Goal: Transaction & Acquisition: Purchase product/service

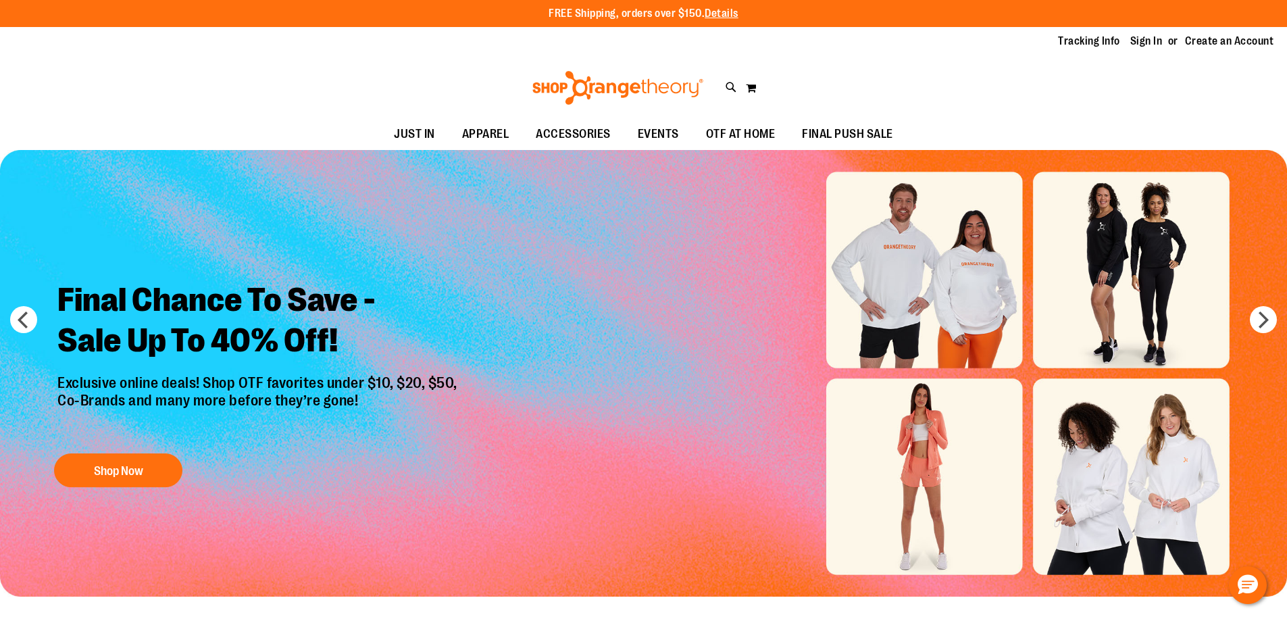
click at [909, 352] on img "Slide 1 of 6" at bounding box center [643, 373] width 1287 height 446
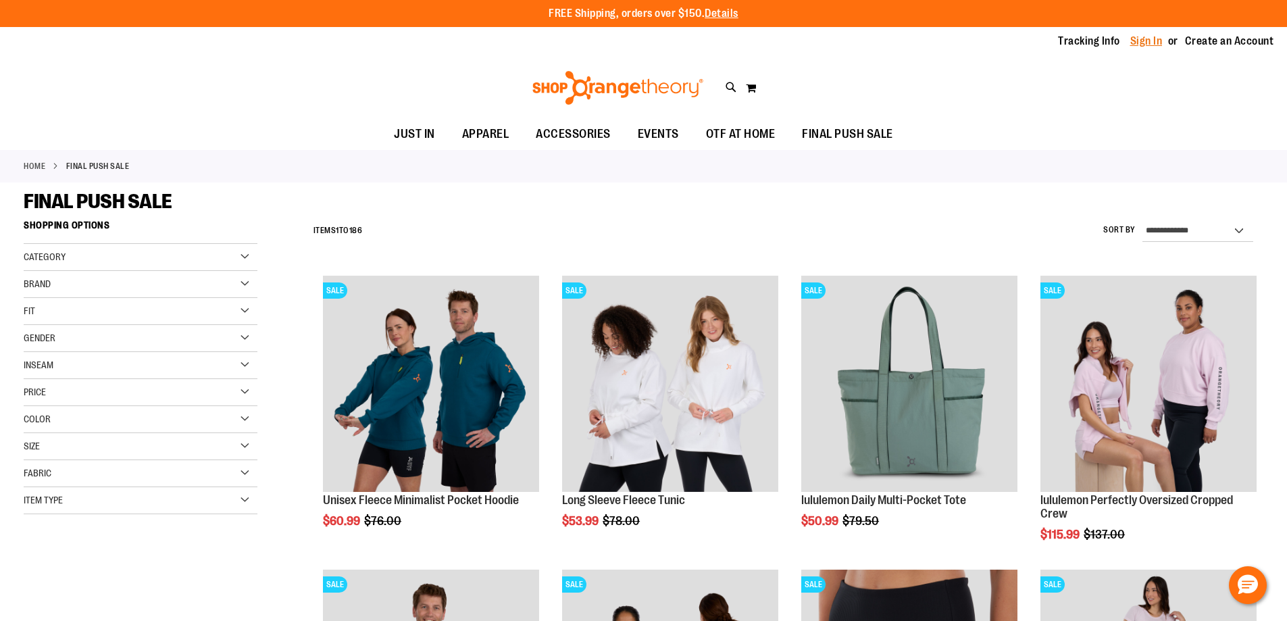
click at [1132, 43] on link "Sign In" at bounding box center [1146, 41] width 32 height 15
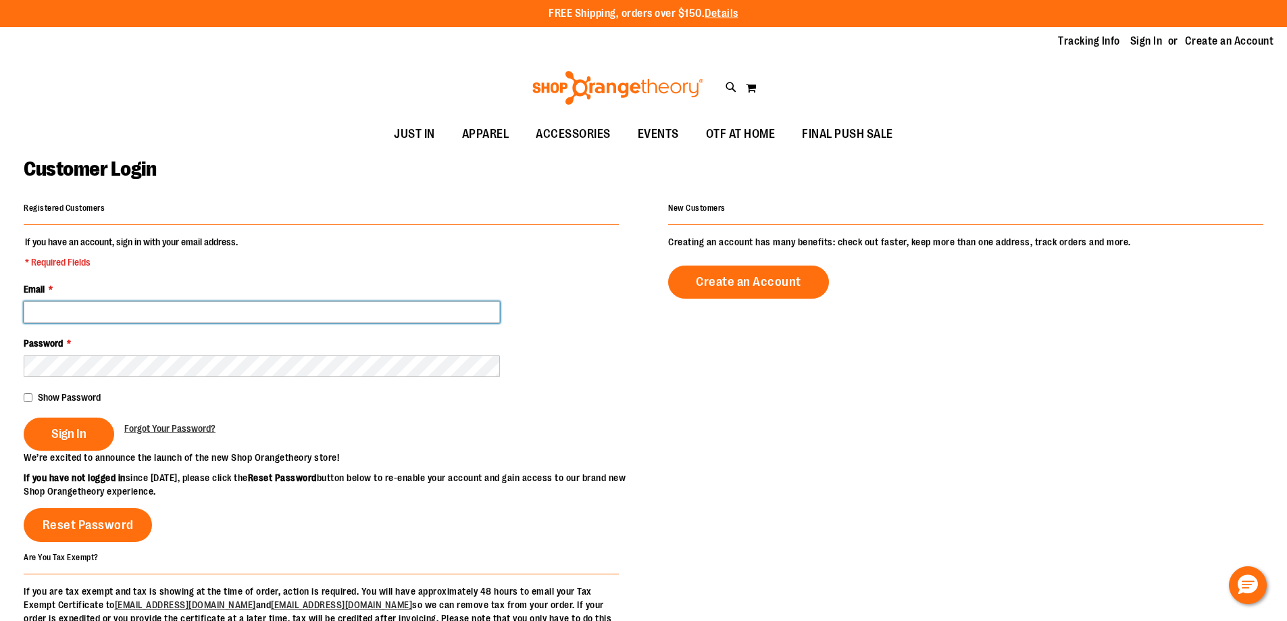
click at [183, 312] on input "Email *" at bounding box center [262, 312] width 476 height 22
paste input "**********"
type input "**********"
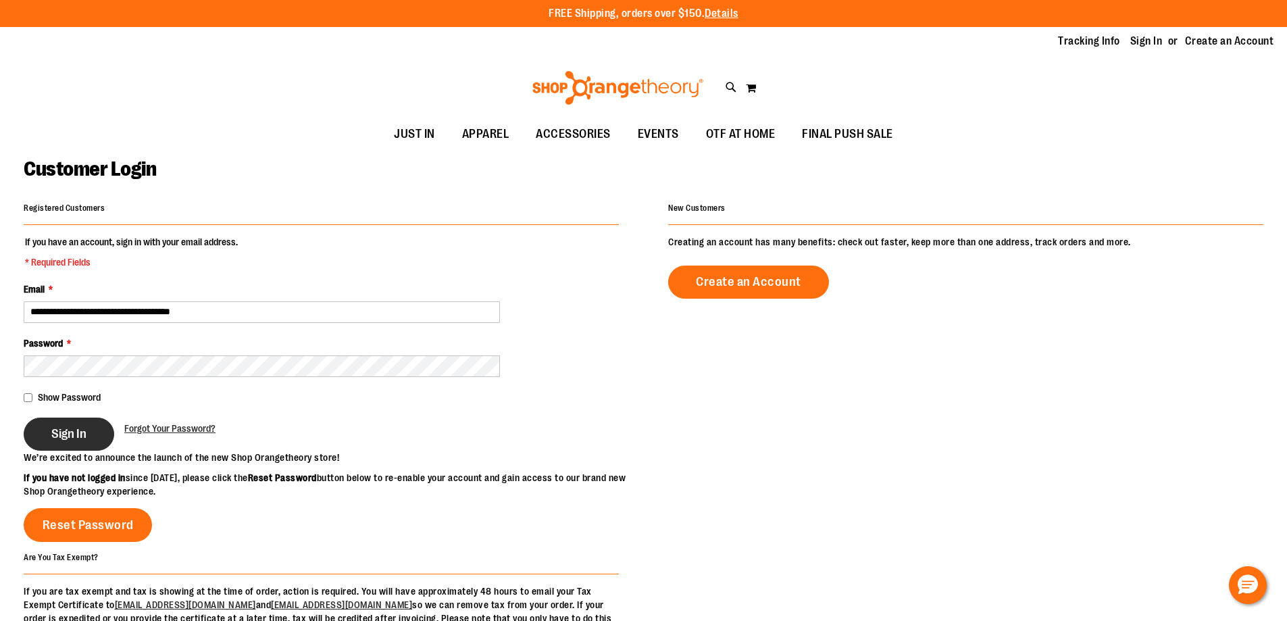
click at [70, 440] on button "Sign In" at bounding box center [69, 433] width 90 height 33
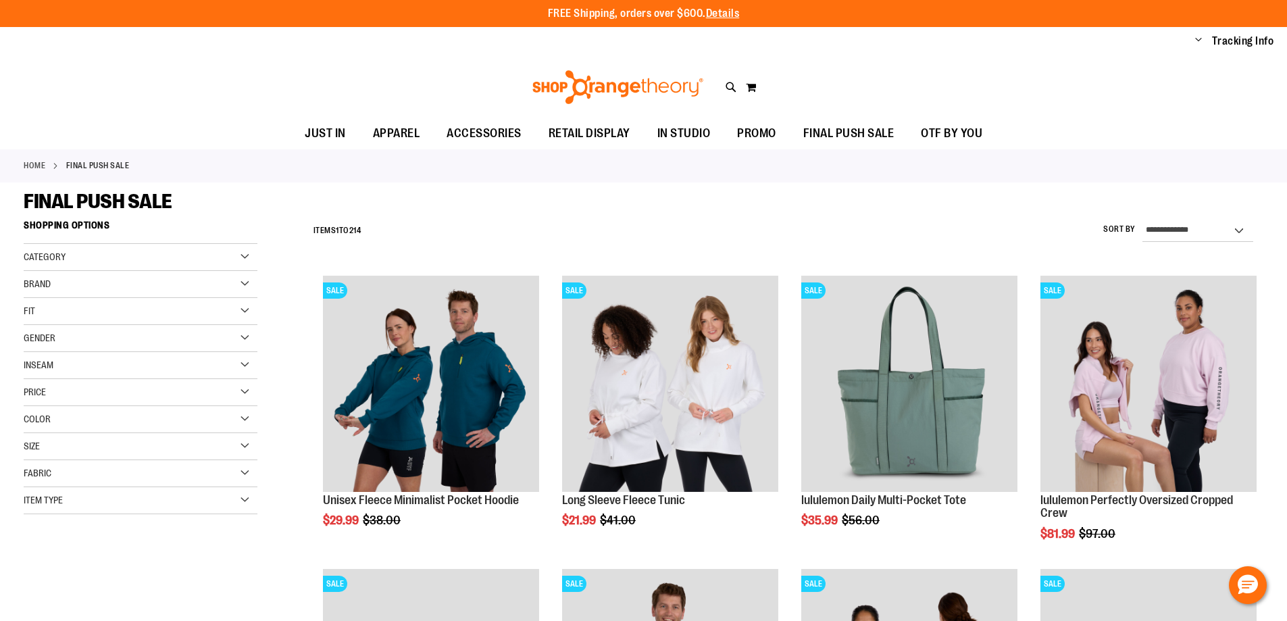
click at [1189, 41] on ul "Change My Account Sign Out Tracking Info Sign Out Return to Procurement" at bounding box center [1227, 41] width 93 height 15
click at [1195, 41] on span "Change" at bounding box center [1198, 40] width 7 height 13
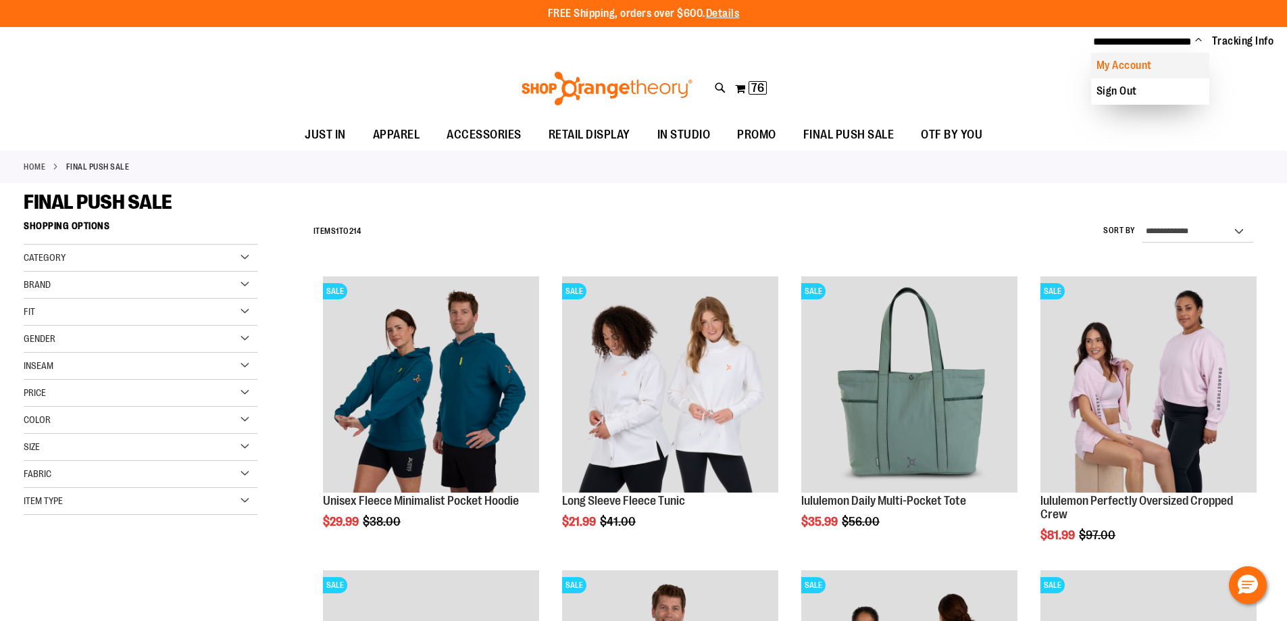
click at [1151, 63] on link "My Account" at bounding box center [1150, 66] width 118 height 26
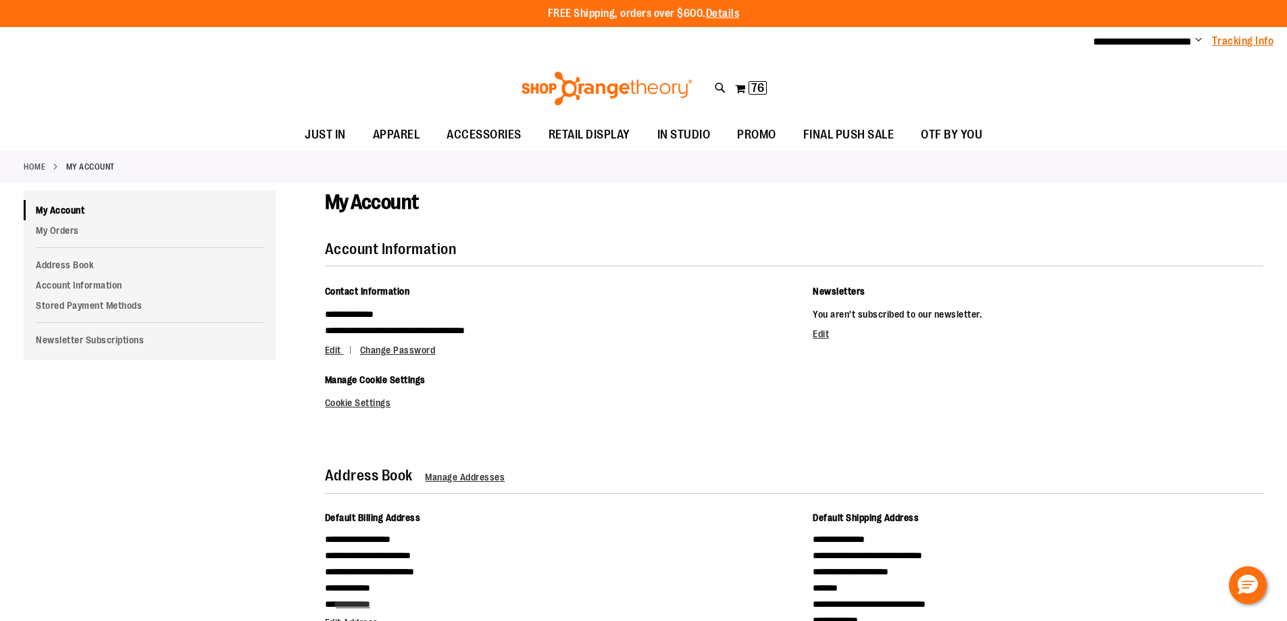
click at [1247, 39] on link "Tracking Info" at bounding box center [1243, 41] width 62 height 15
click at [1093, 45] on span "**********" at bounding box center [1142, 41] width 99 height 10
click at [739, 90] on button "My Cart 76 76 items" at bounding box center [750, 89] width 33 height 22
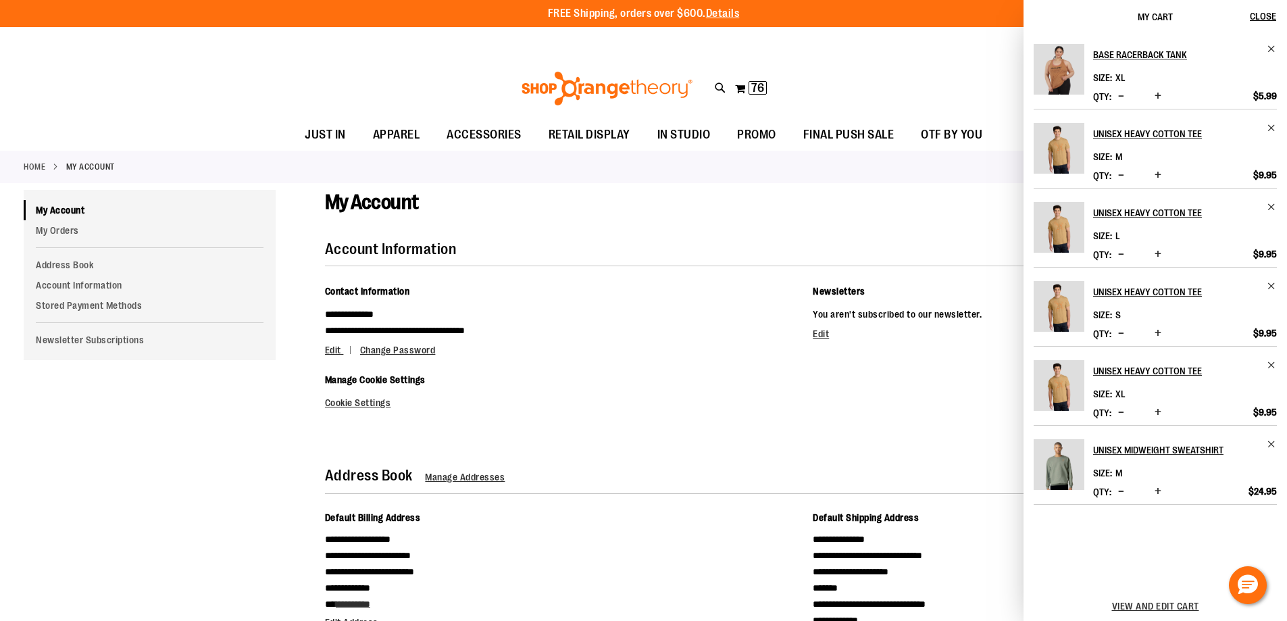
click at [931, 224] on div "My Account" at bounding box center [794, 215] width 938 height 51
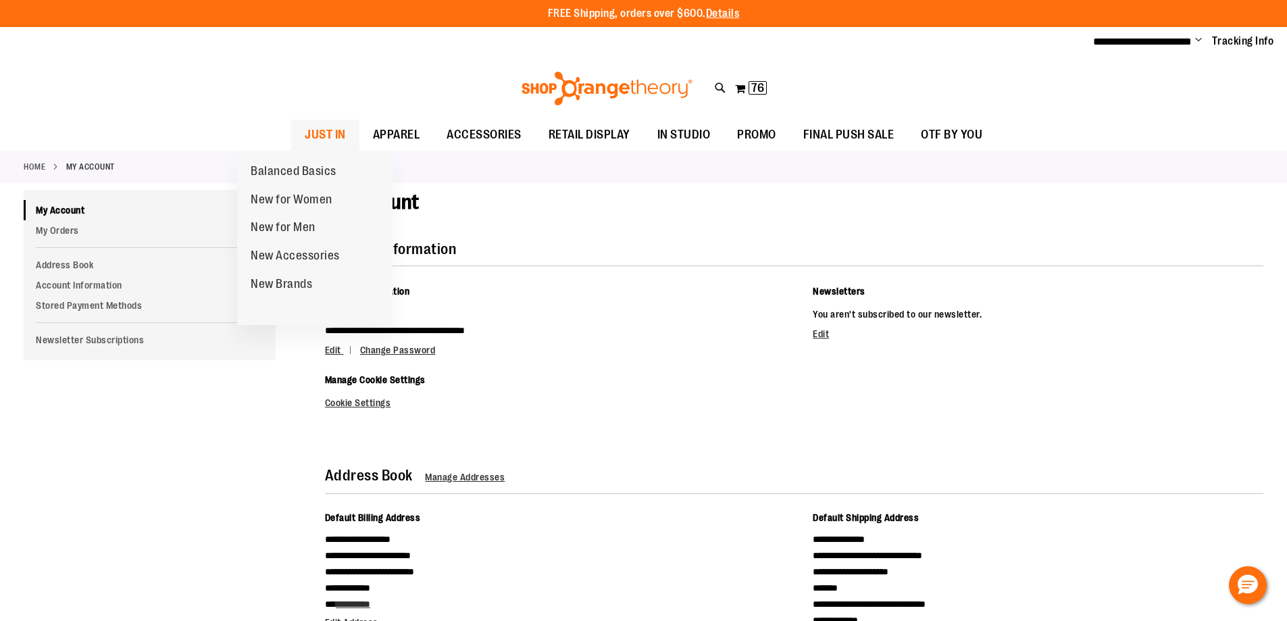
click at [305, 120] on span "JUST IN" at bounding box center [325, 135] width 41 height 30
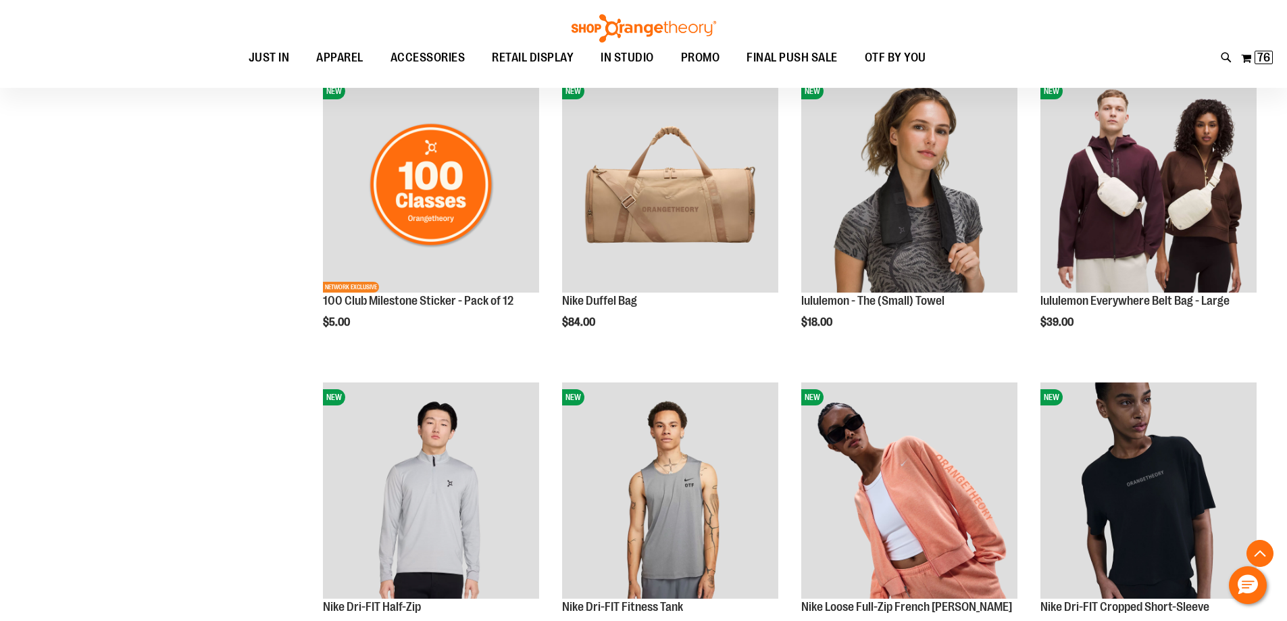
scroll to position [1147, 0]
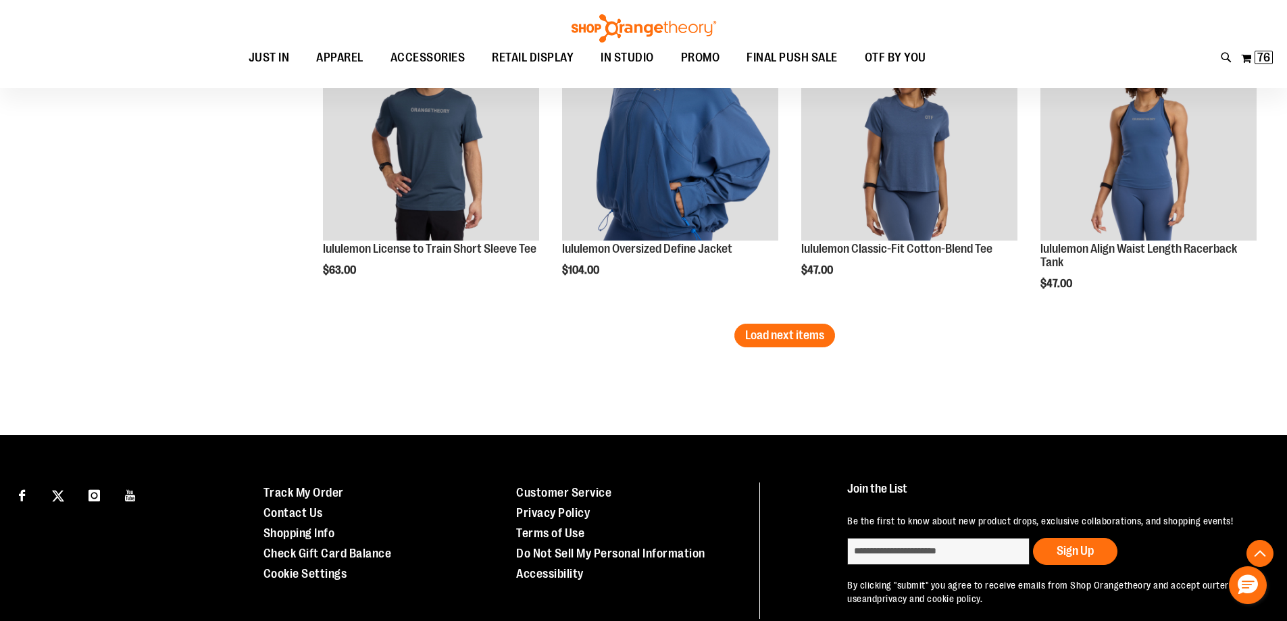
scroll to position [2778, 0]
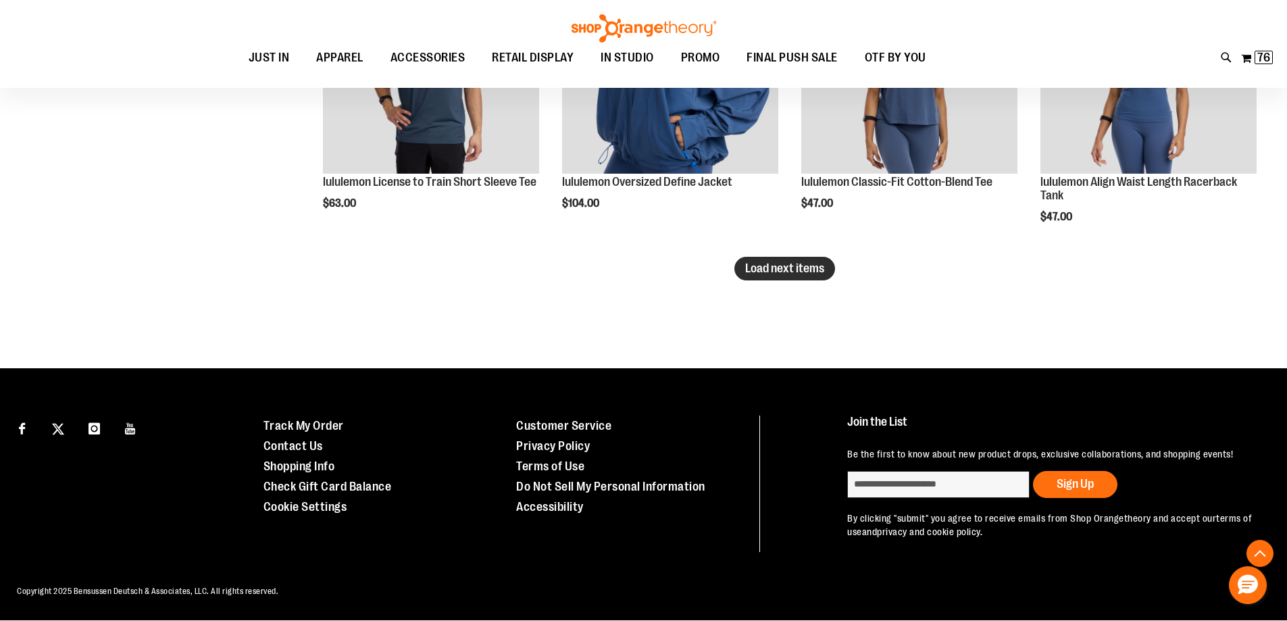
click at [752, 261] on span "Load next items" at bounding box center [784, 268] width 79 height 14
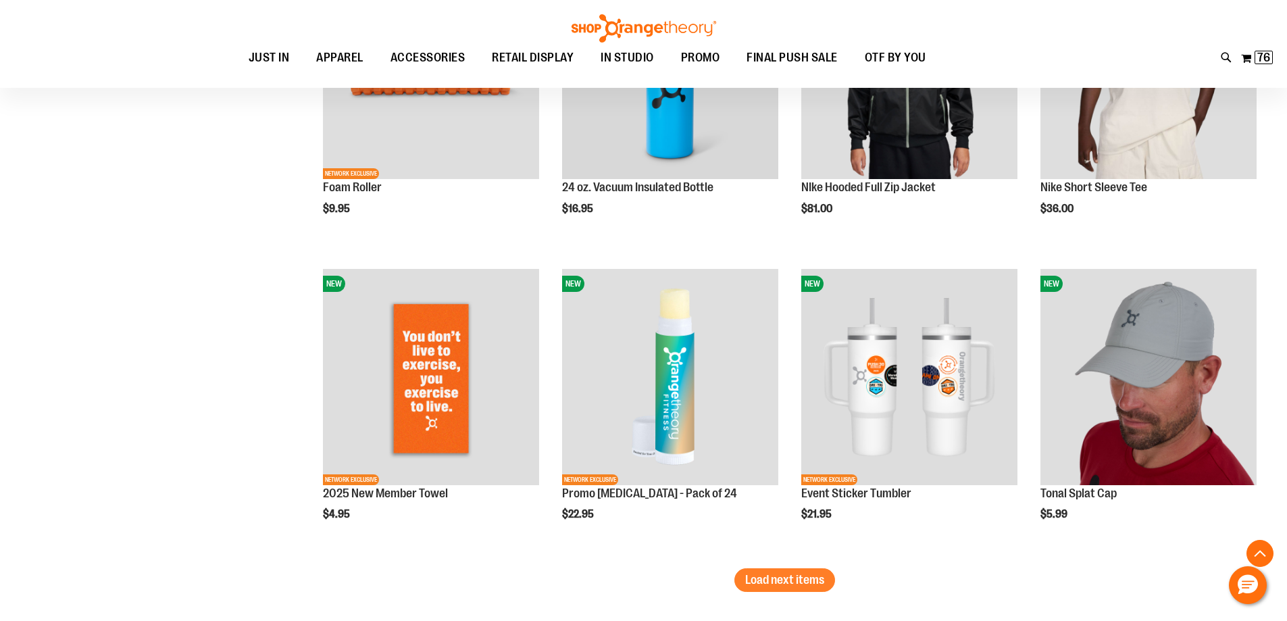
scroll to position [3375, 0]
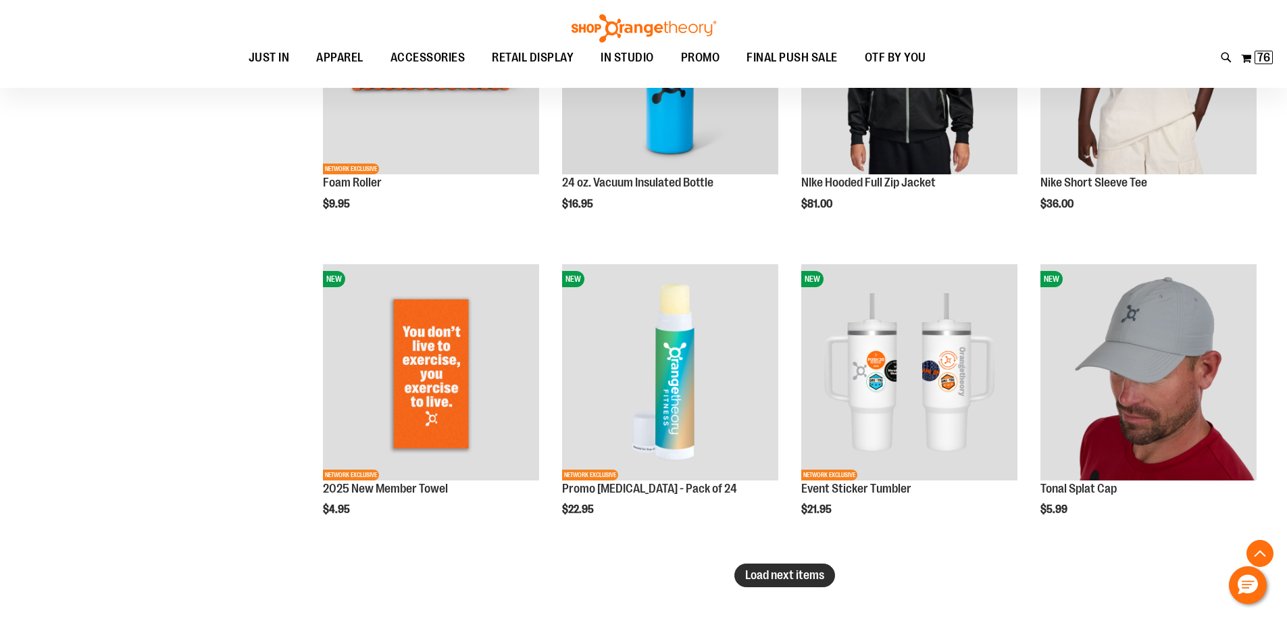
click at [760, 586] on button "Load next items" at bounding box center [784, 575] width 101 height 24
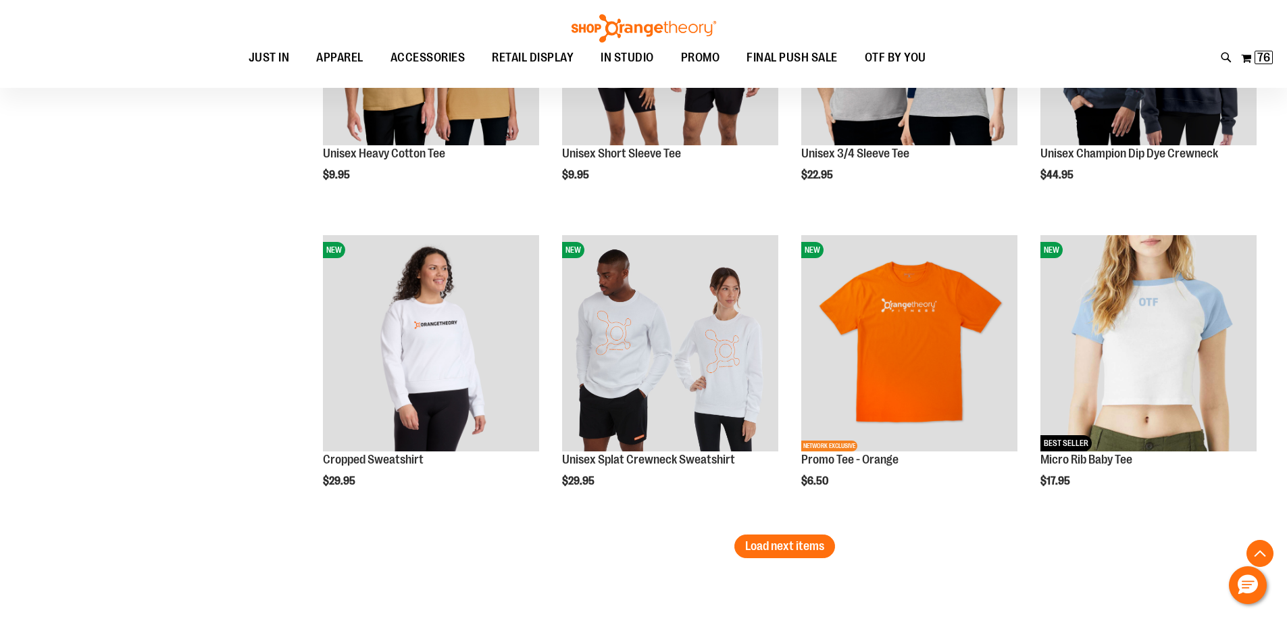
scroll to position [4456, 0]
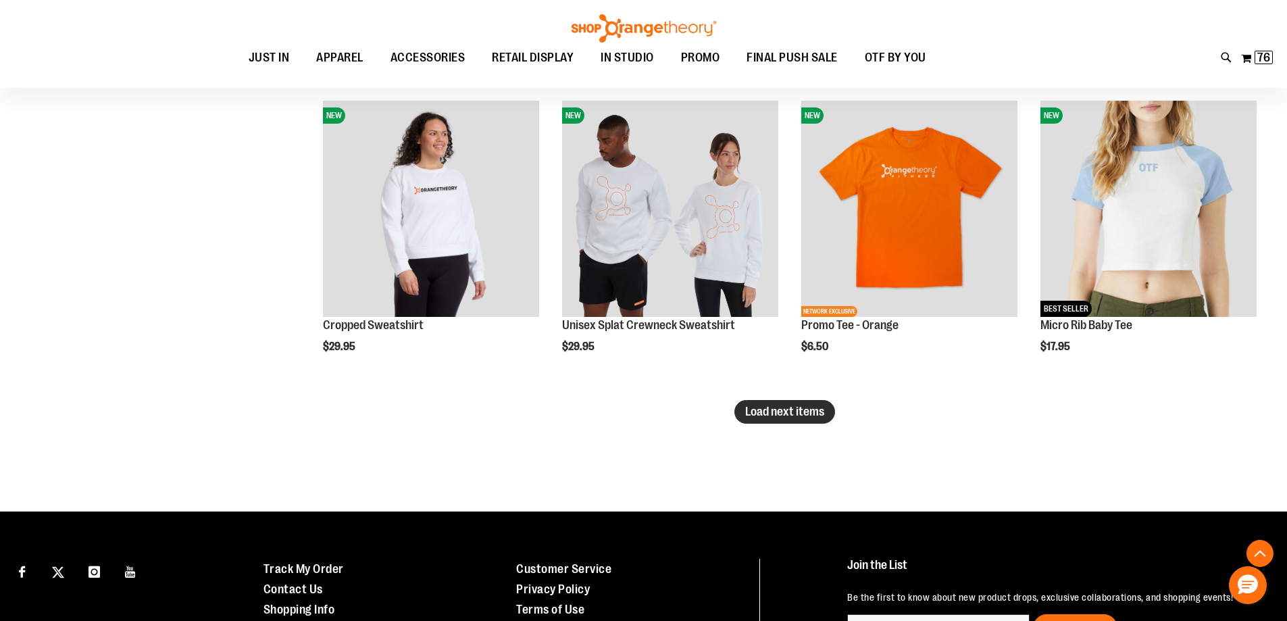
click at [795, 419] on button "Load next items" at bounding box center [784, 412] width 101 height 24
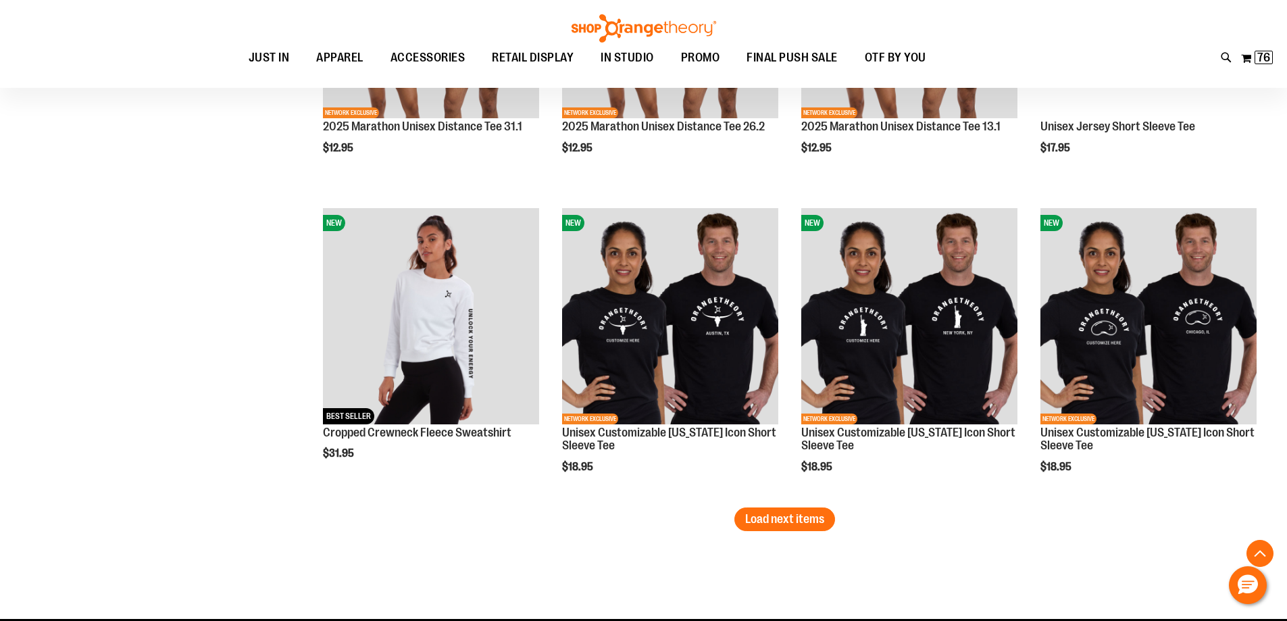
scroll to position [5401, 0]
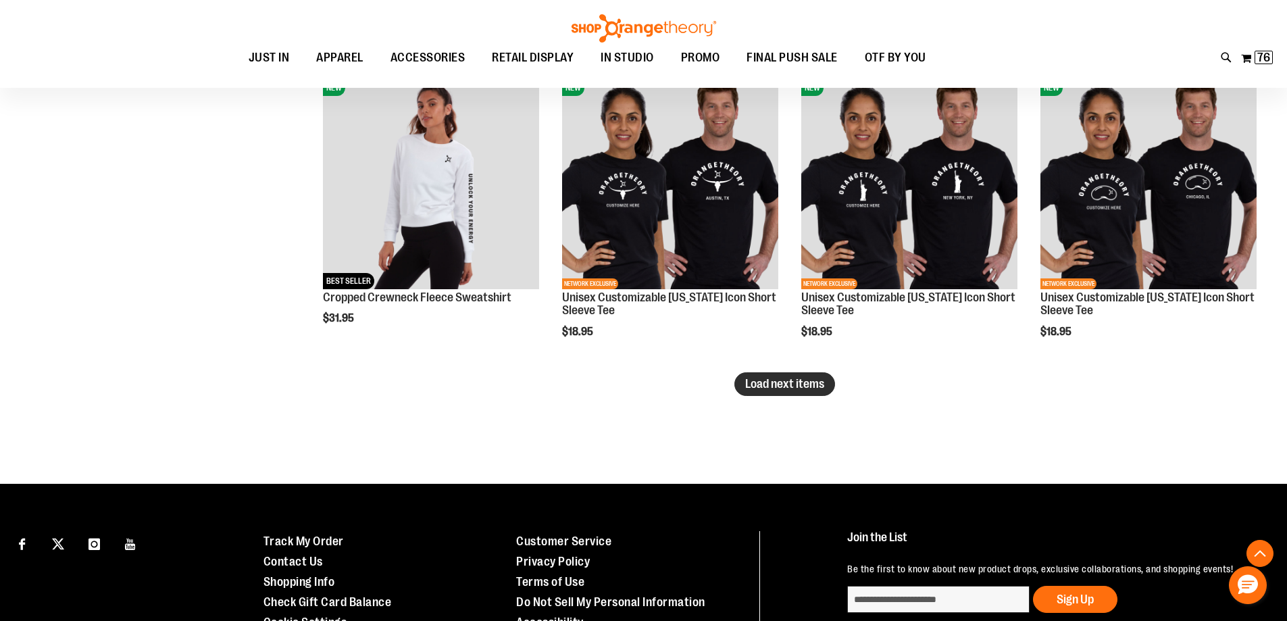
click at [756, 384] on span "Load next items" at bounding box center [784, 384] width 79 height 14
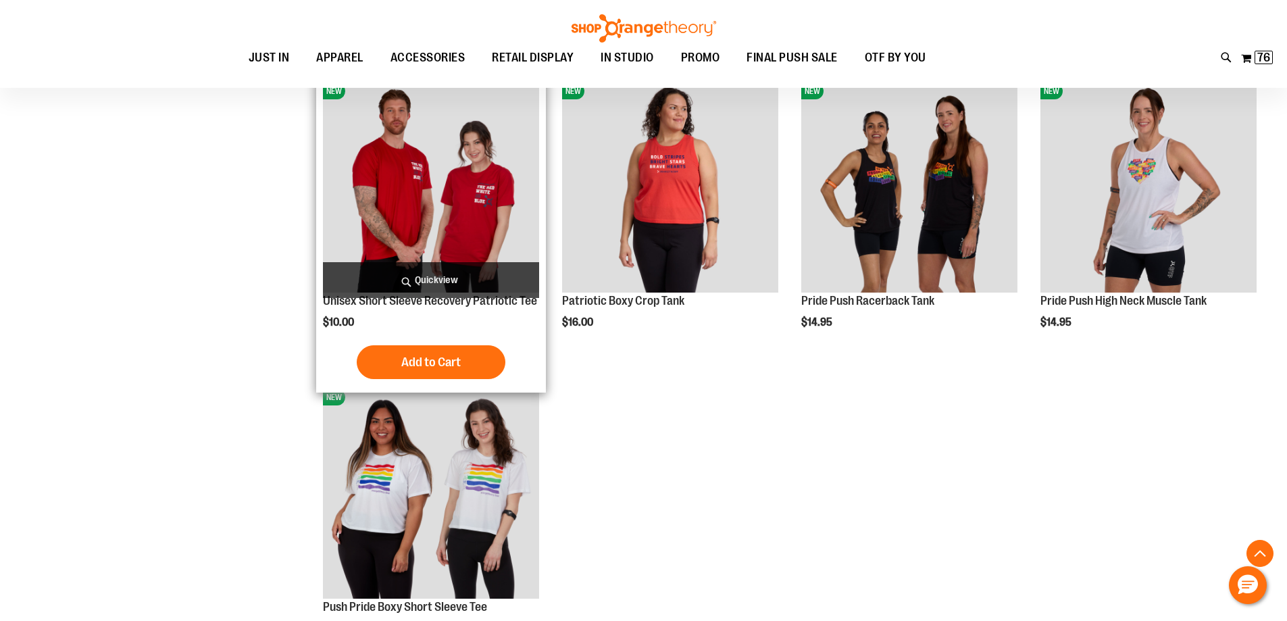
scroll to position [5807, 0]
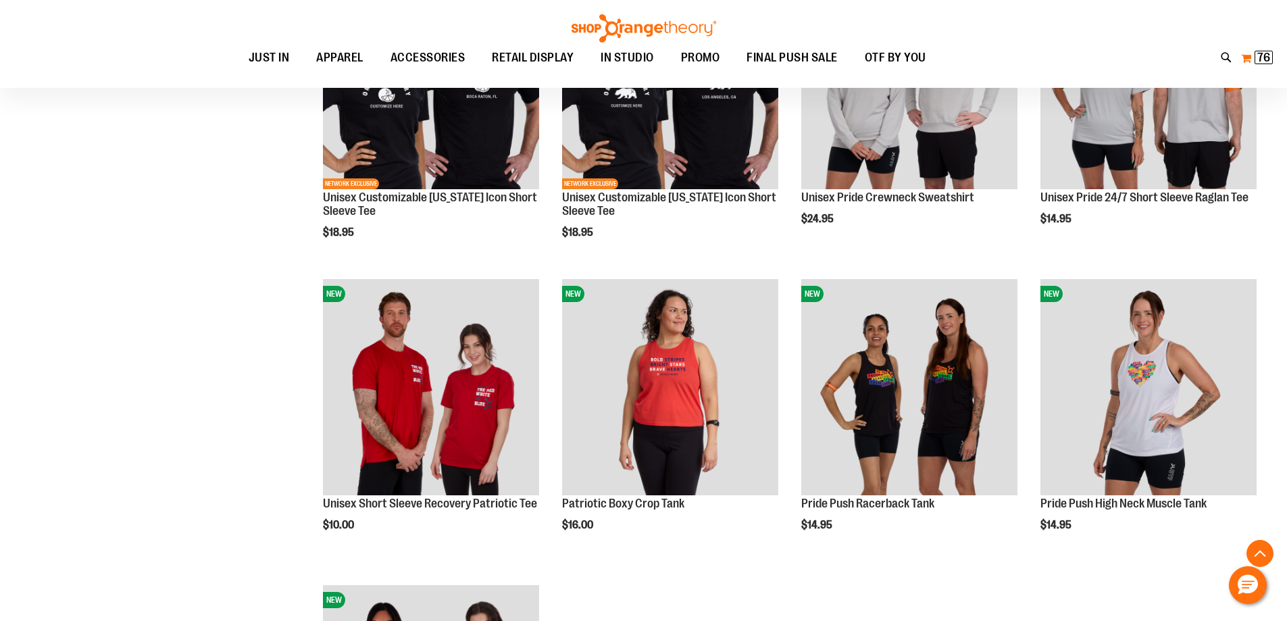
click at [1241, 58] on button "My Cart 76 76 items" at bounding box center [1256, 58] width 33 height 22
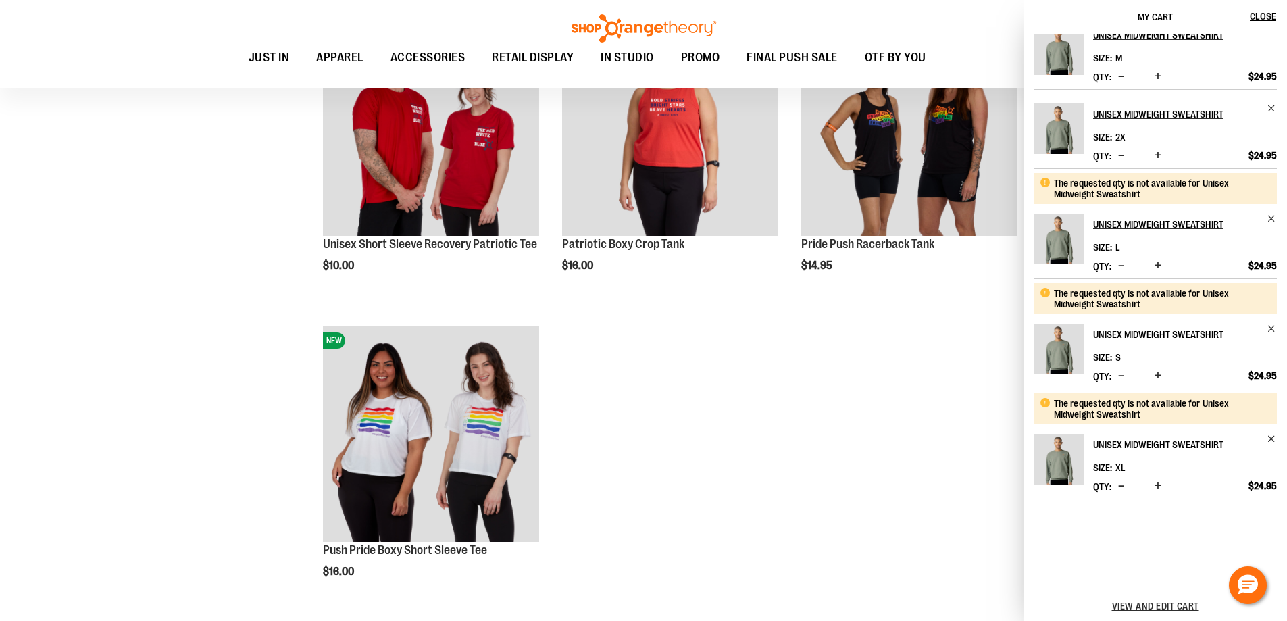
scroll to position [6077, 0]
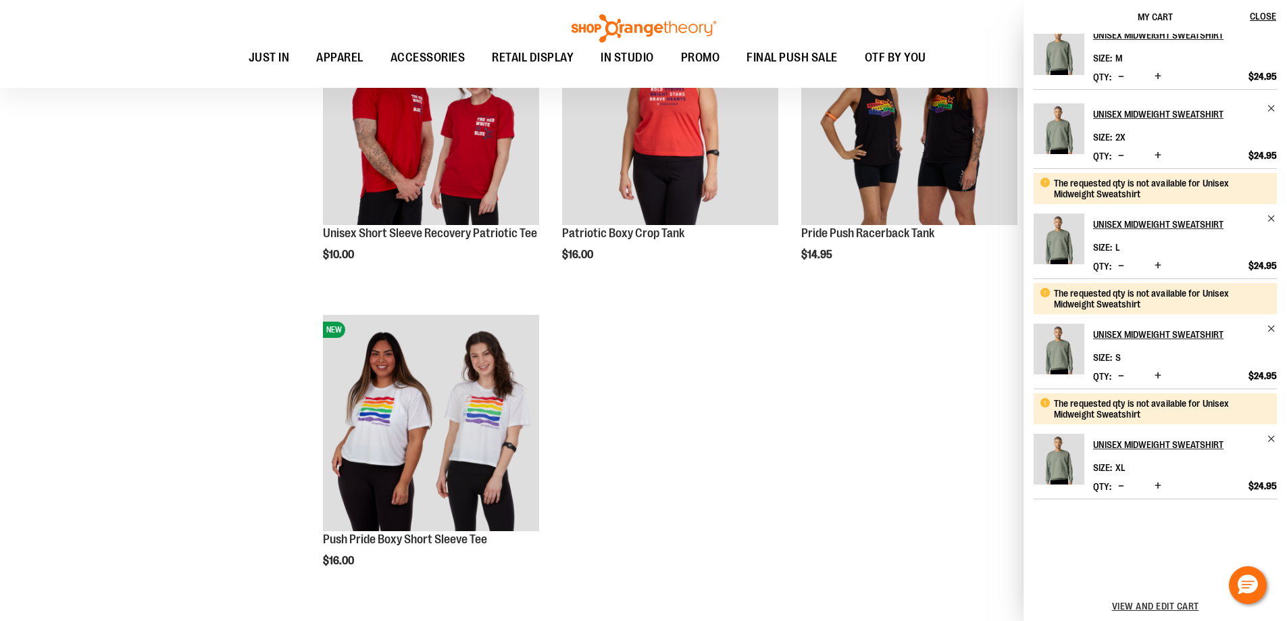
click at [901, 27] on div "Toggle Nav Search Popular Suggestions Advanced Search" at bounding box center [643, 44] width 1287 height 88
